Goal: Check status: Check status

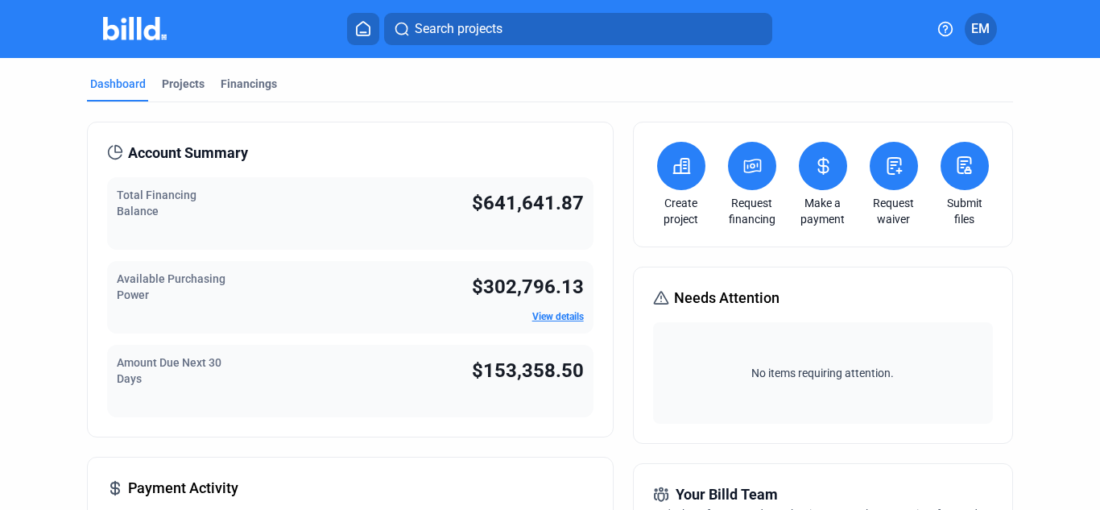
click at [422, 31] on span "Search projects" at bounding box center [459, 28] width 88 height 19
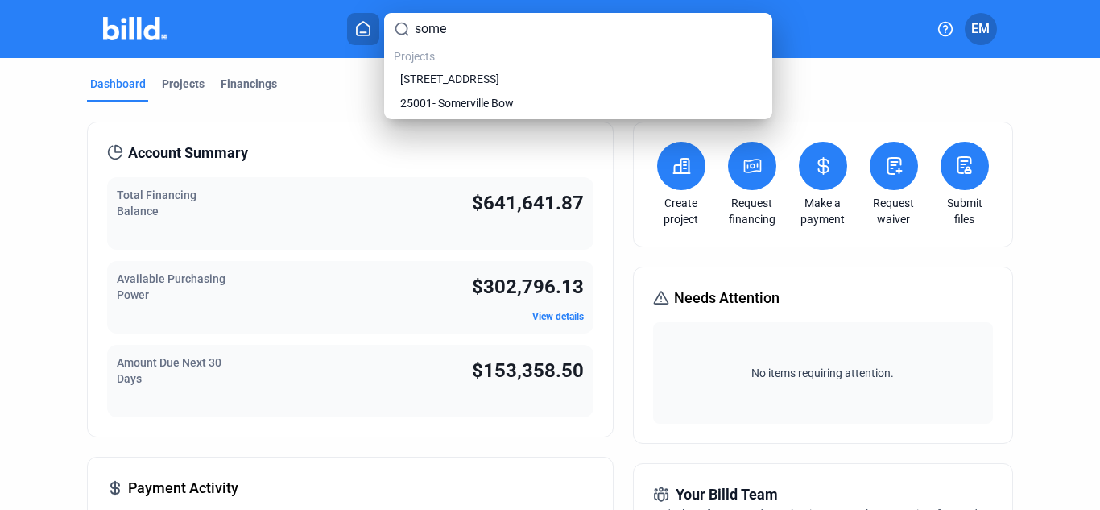
type input "some"
click at [501, 97] on span "25001- Somerville Bow" at bounding box center [457, 103] width 114 height 16
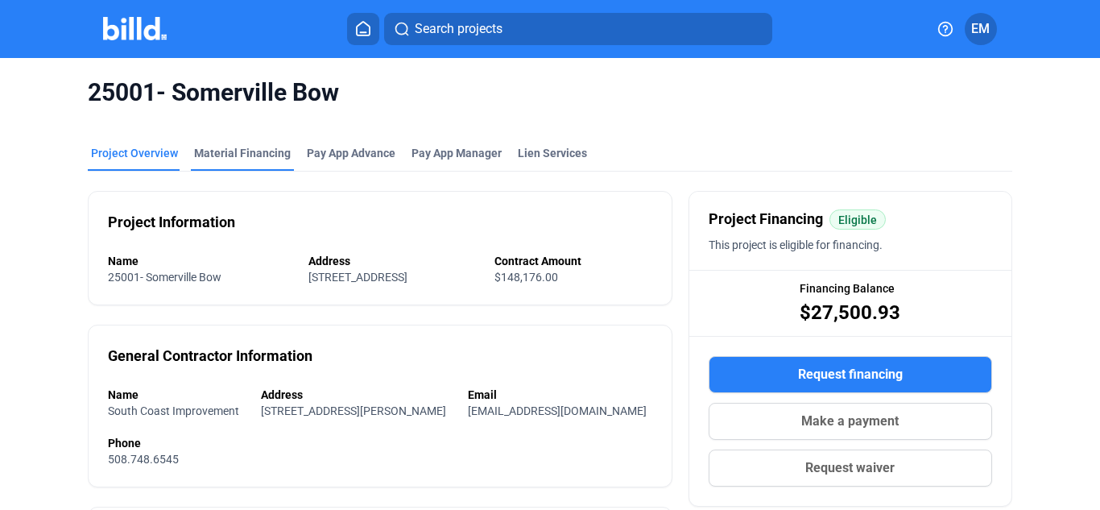
click at [240, 148] on div "Material Financing" at bounding box center [242, 153] width 97 height 16
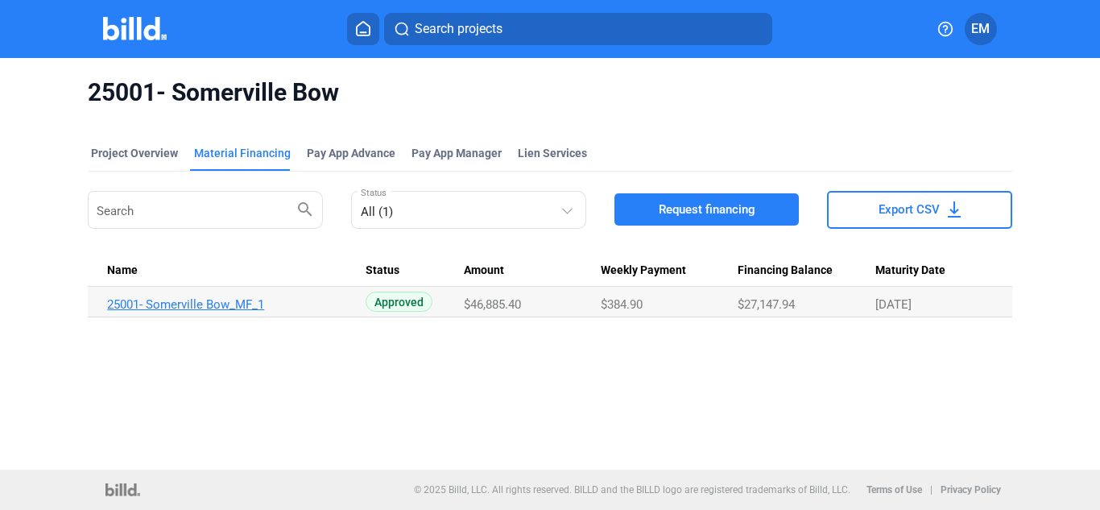
click at [190, 300] on link "25001- Somerville Bow_MF_1" at bounding box center [229, 304] width 245 height 14
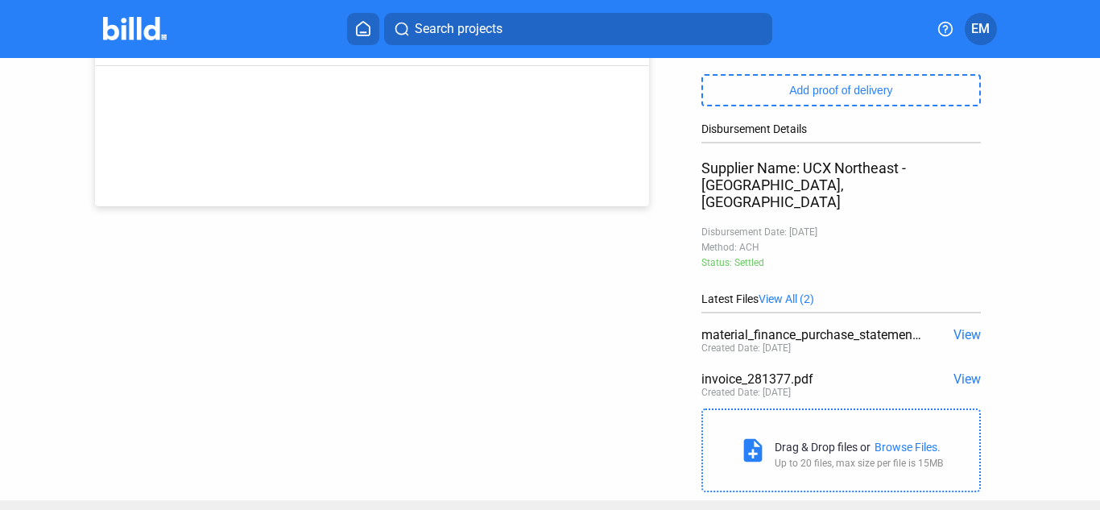
scroll to position [242, 0]
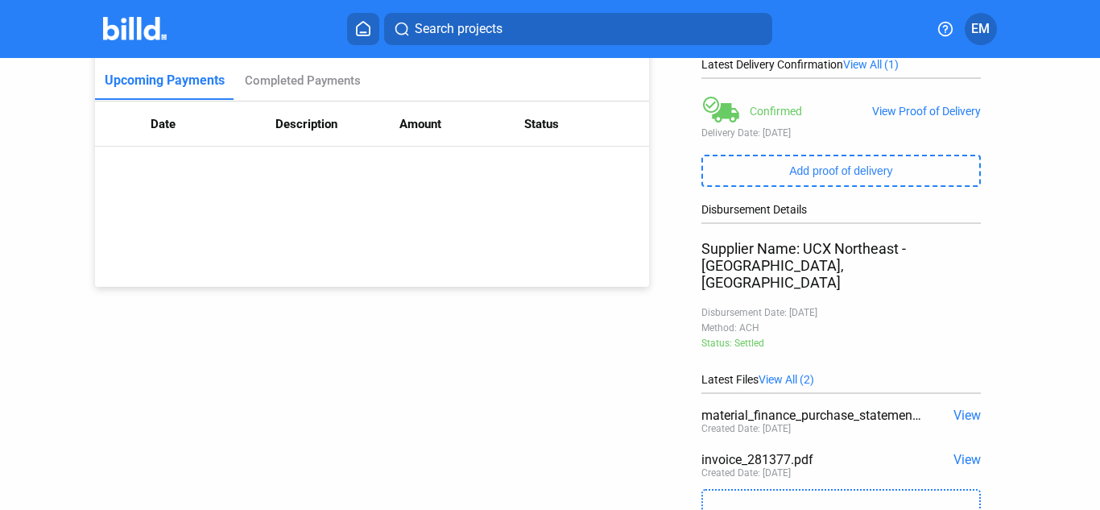
click at [955, 407] on span "View" at bounding box center [966, 414] width 27 height 15
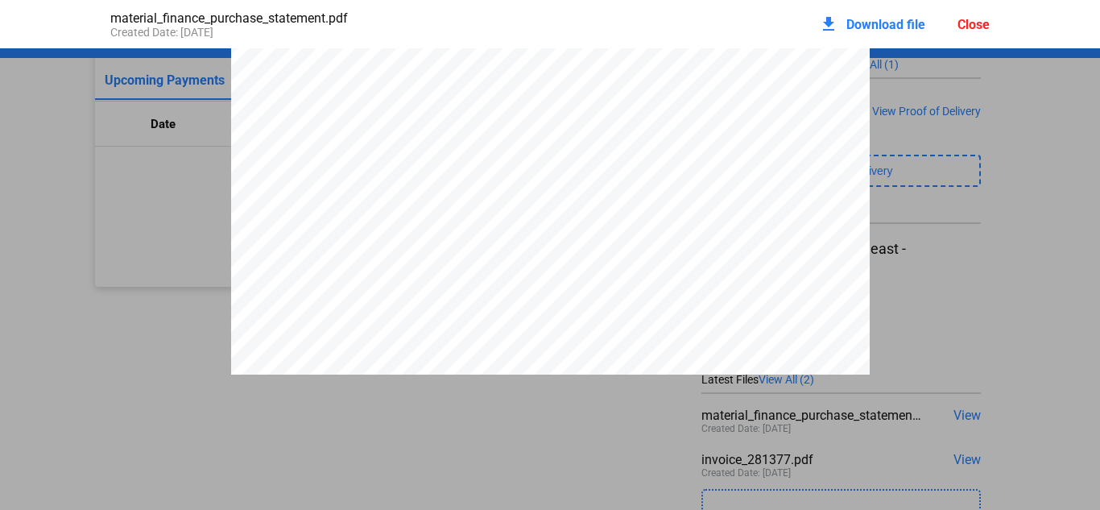
scroll to position [250, 0]
click at [976, 25] on div "Close" at bounding box center [973, 24] width 32 height 15
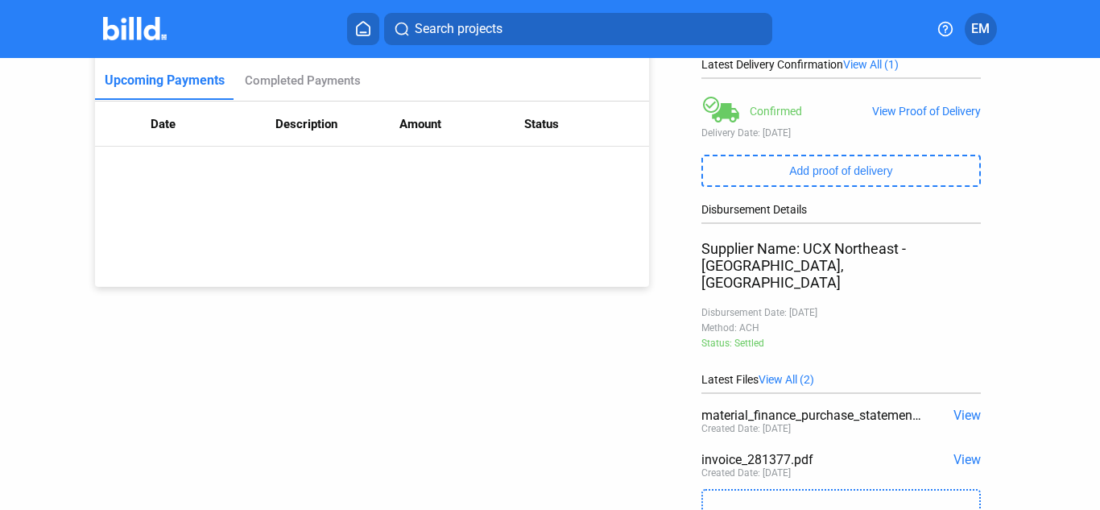
click at [967, 452] on span "View" at bounding box center [966, 459] width 27 height 15
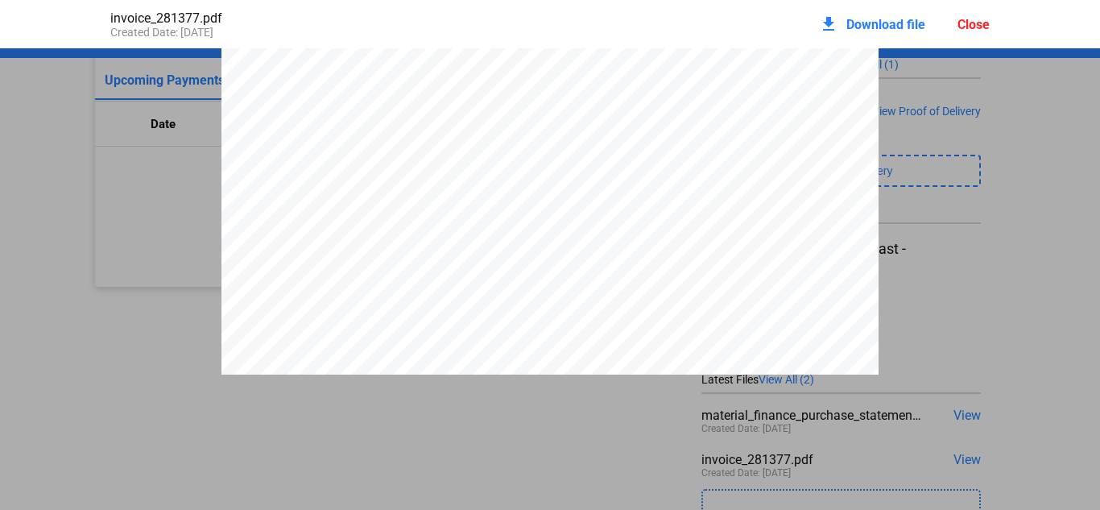
scroll to position [539, 0]
click at [992, 26] on div "invoice_281377.pdf Created Date: [DATE] download Download file Close" at bounding box center [550, 24] width 912 height 48
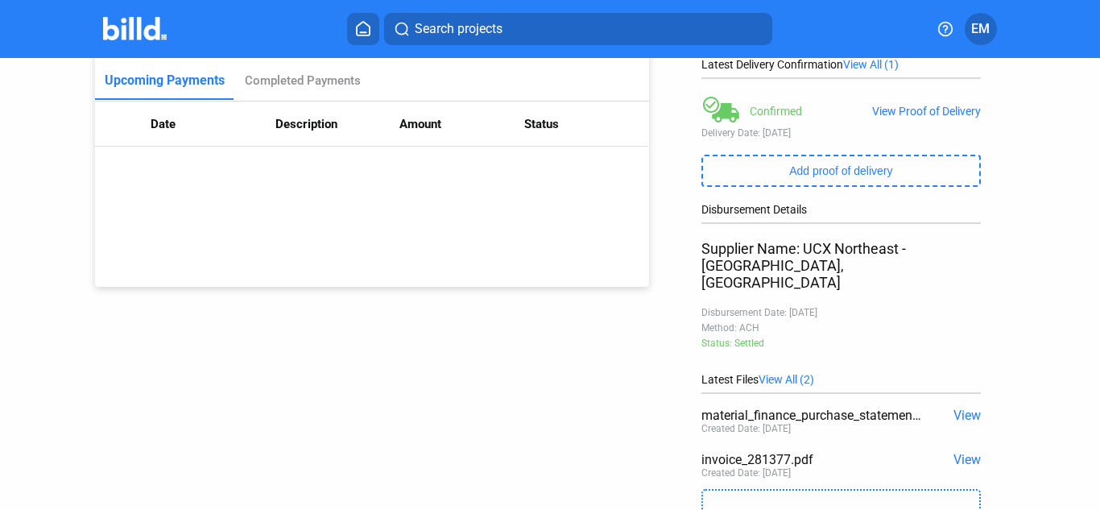
click at [978, 24] on span "EM" at bounding box center [980, 28] width 19 height 19
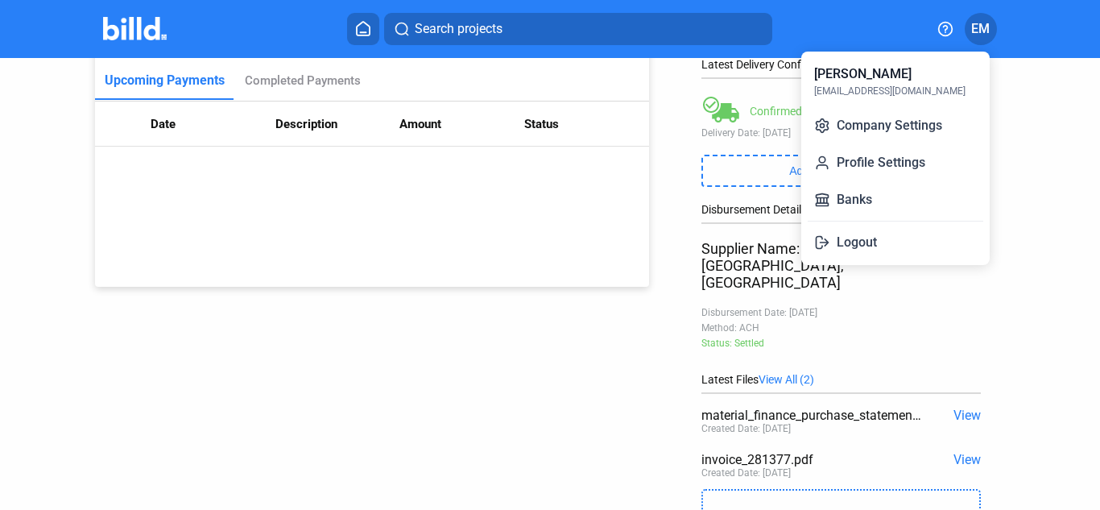
click at [1076, 127] on div at bounding box center [550, 255] width 1100 height 510
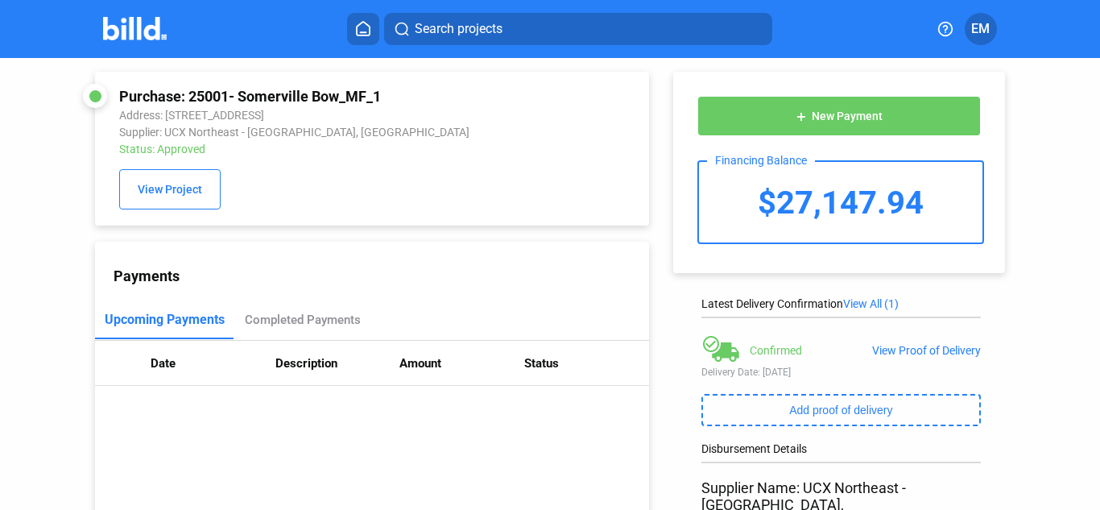
scroll to position [0, 0]
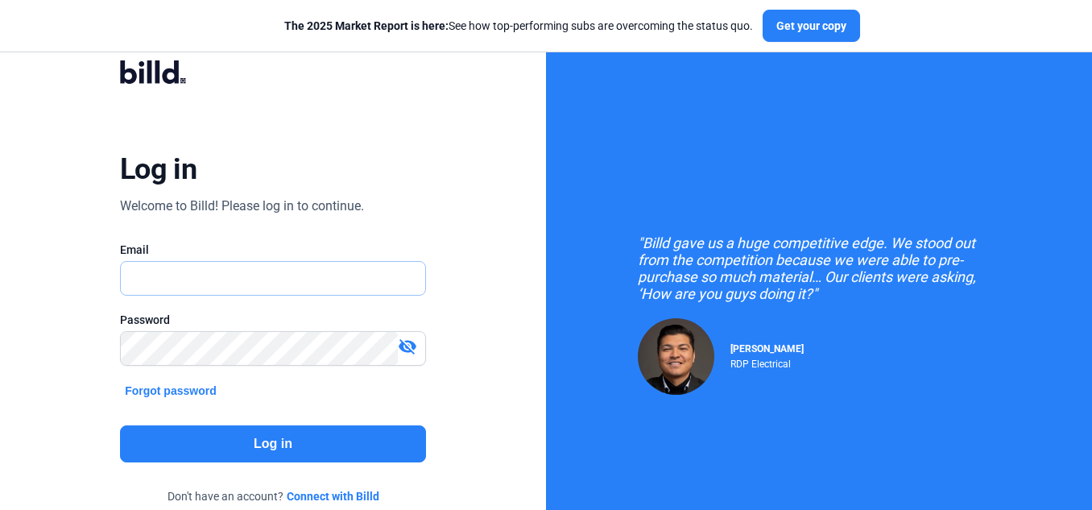
type input "[EMAIL_ADDRESS][DOMAIN_NAME]"
click at [263, 443] on button "Log in" at bounding box center [273, 443] width 306 height 37
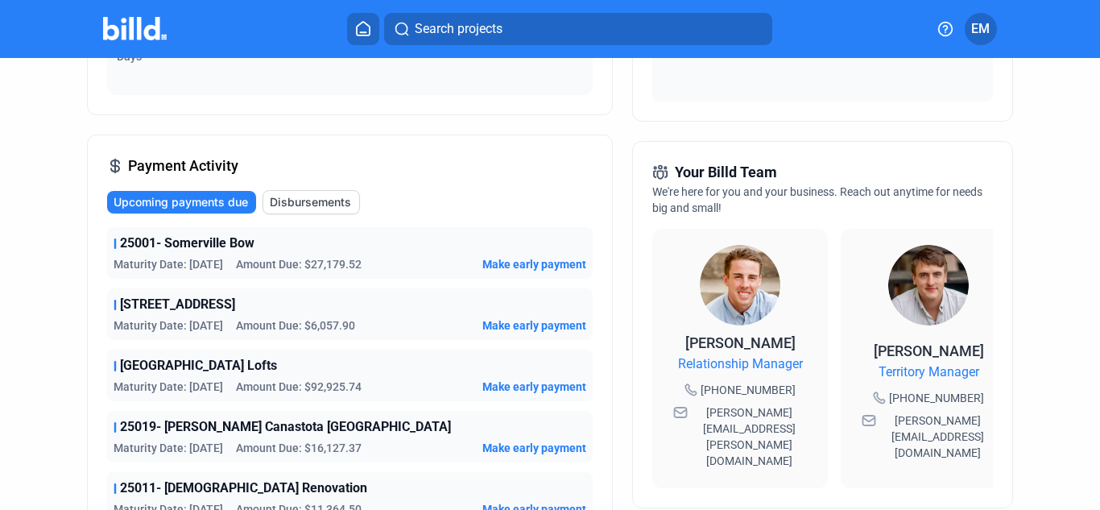
scroll to position [403, 0]
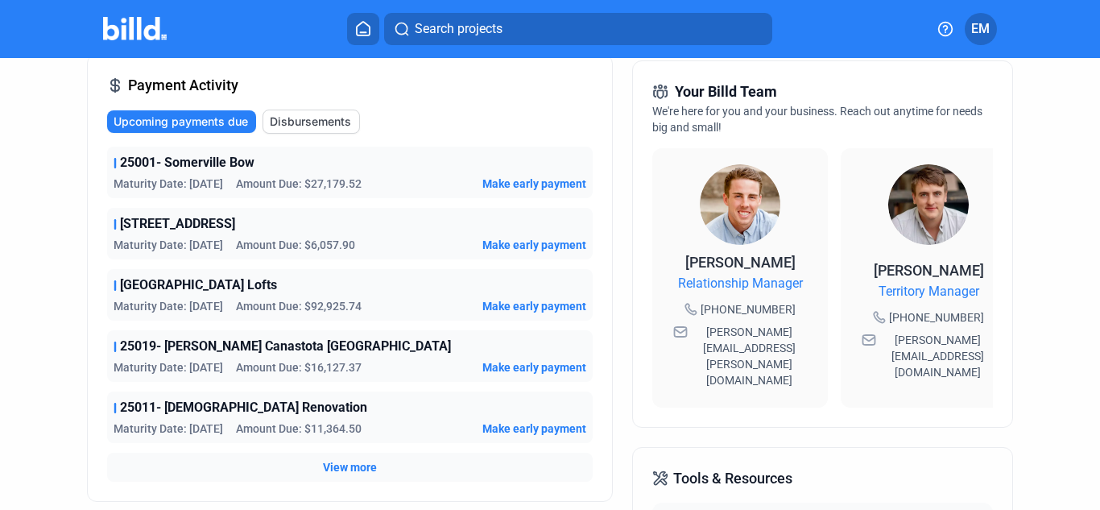
click at [371, 467] on span "View more" at bounding box center [350, 467] width 54 height 16
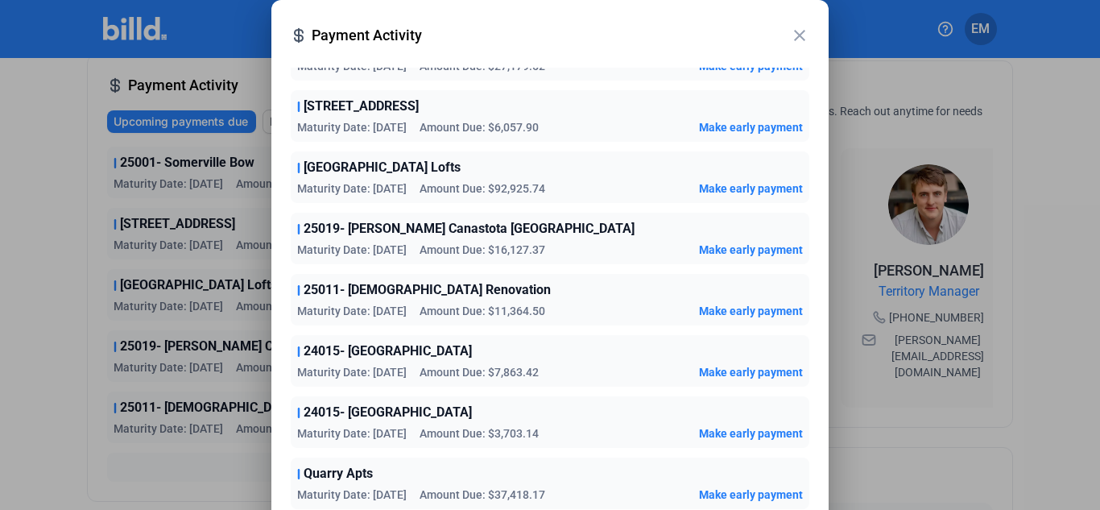
scroll to position [160, 0]
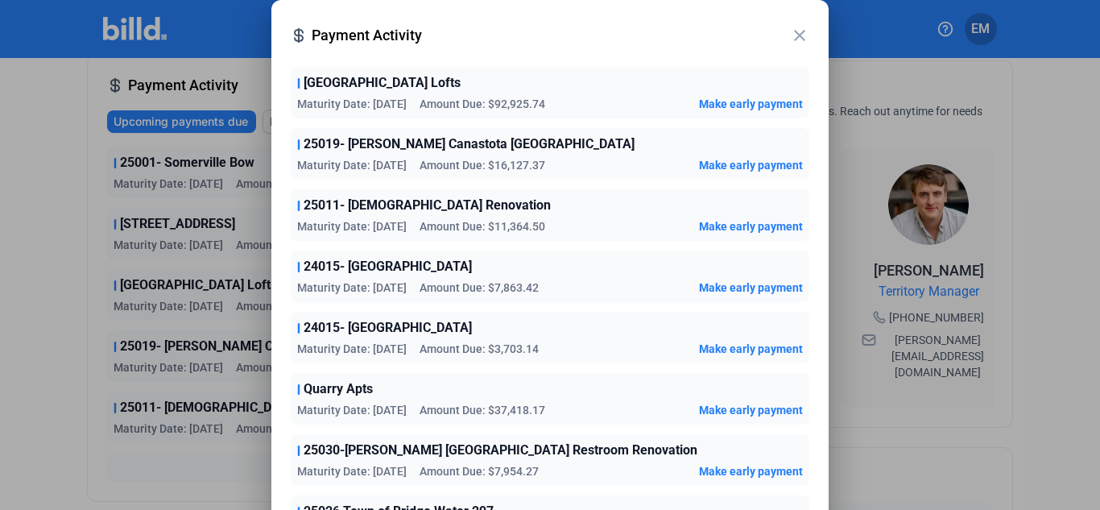
click at [544, 250] on div "24015- Wings Arena Maturity Date: [DATE] Amount Due: $7,863.42 Make early payme…" at bounding box center [550, 276] width 519 height 52
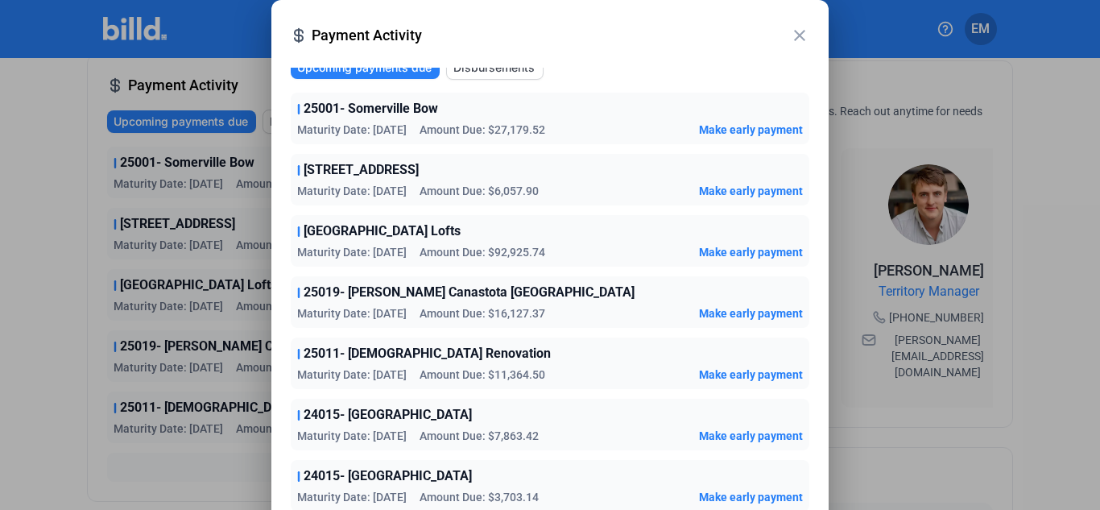
scroll to position [0, 0]
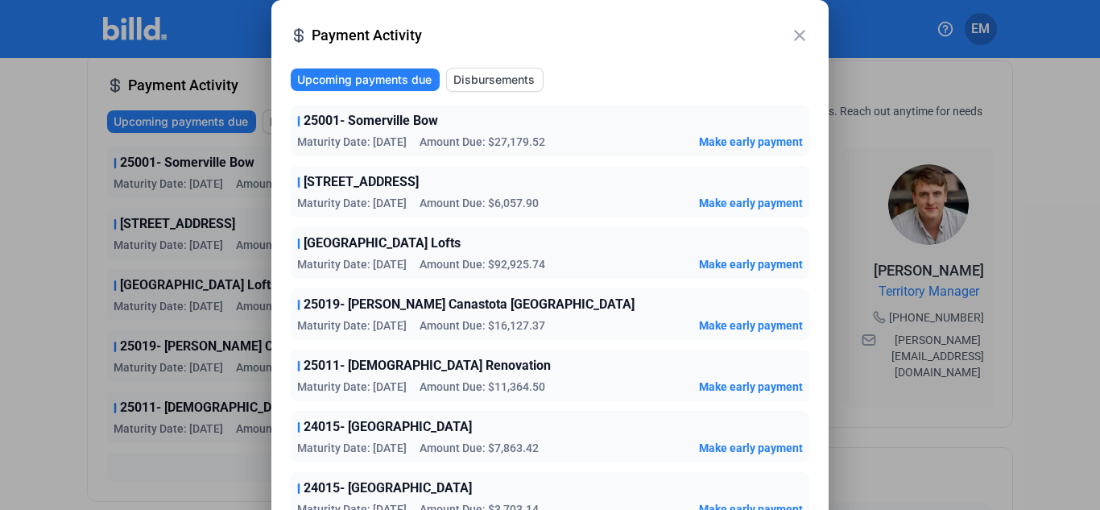
click at [804, 25] on div "close Payment Activity" at bounding box center [550, 36] width 519 height 35
